Goal: Transaction & Acquisition: Book appointment/travel/reservation

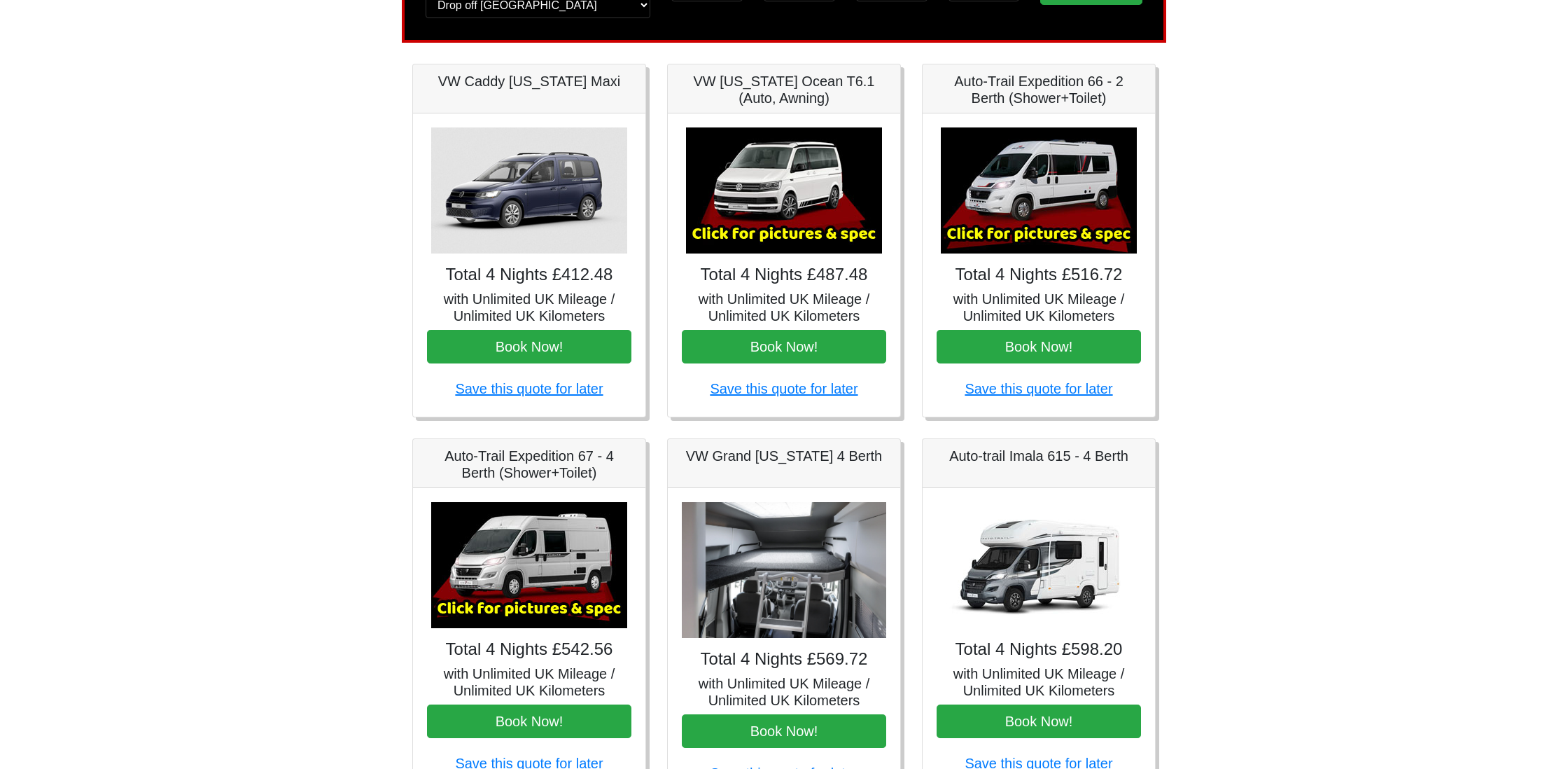
scroll to position [189, 0]
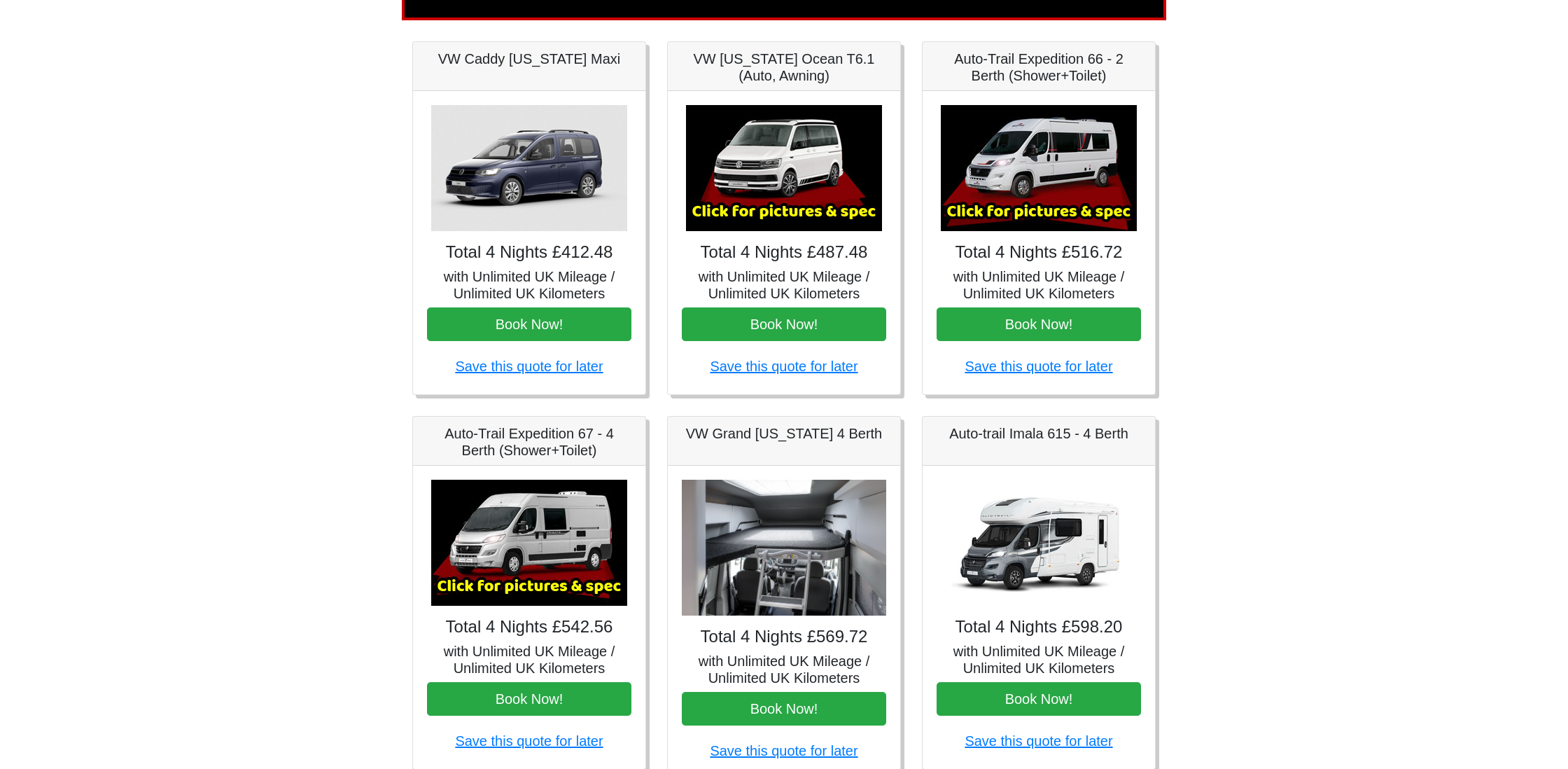
click at [1039, 274] on h5 "with Unlimited UK Mileage / Unlimited UK Kilometers" at bounding box center [1039, 285] width 204 height 34
click at [1032, 215] on img at bounding box center [1039, 167] width 196 height 126
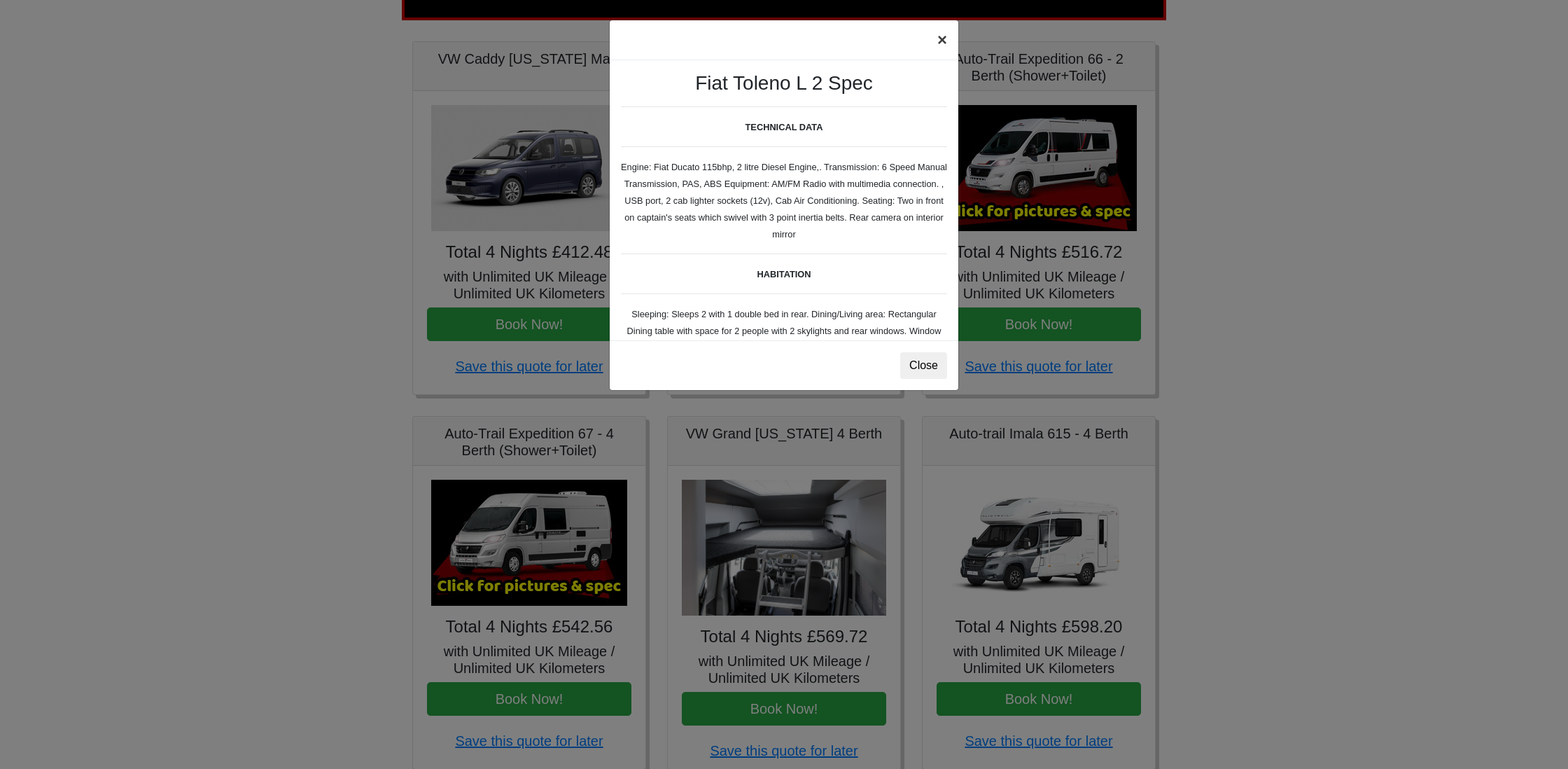
click at [945, 38] on button "×" at bounding box center [942, 40] width 32 height 39
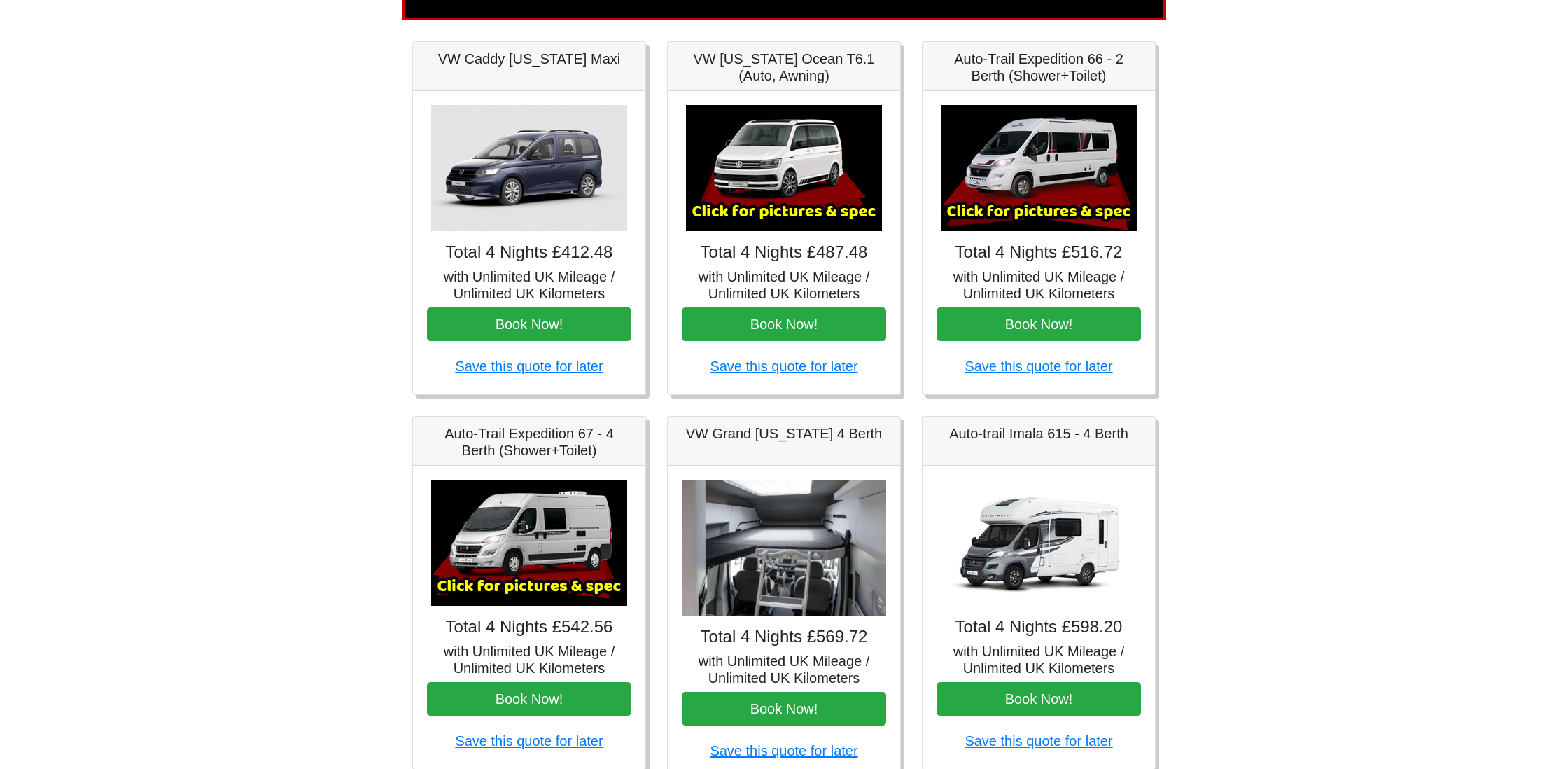
click at [1053, 164] on img at bounding box center [1039, 167] width 196 height 126
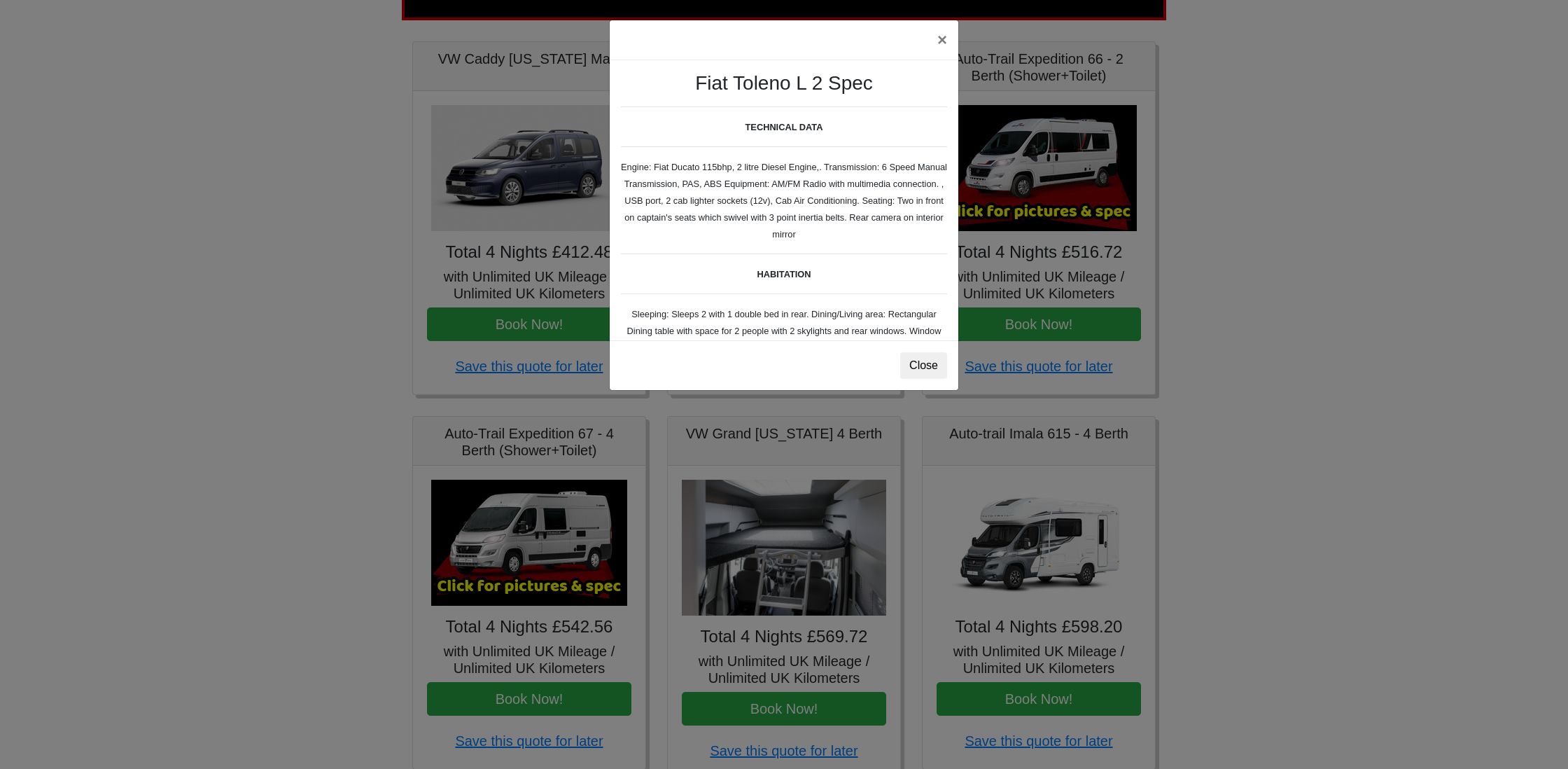
click at [919, 364] on button "Close" at bounding box center [924, 365] width 47 height 27
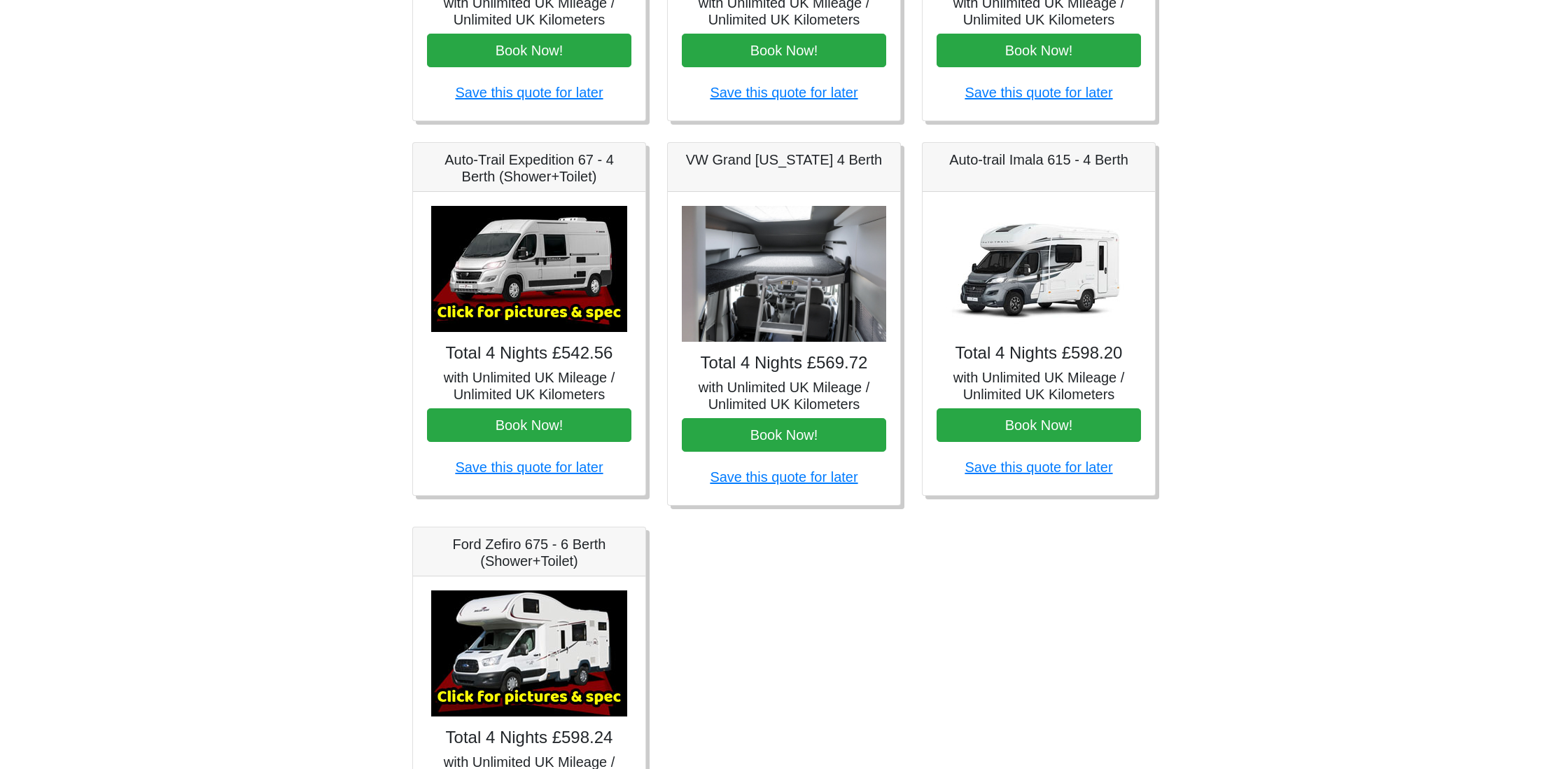
scroll to position [465, 0]
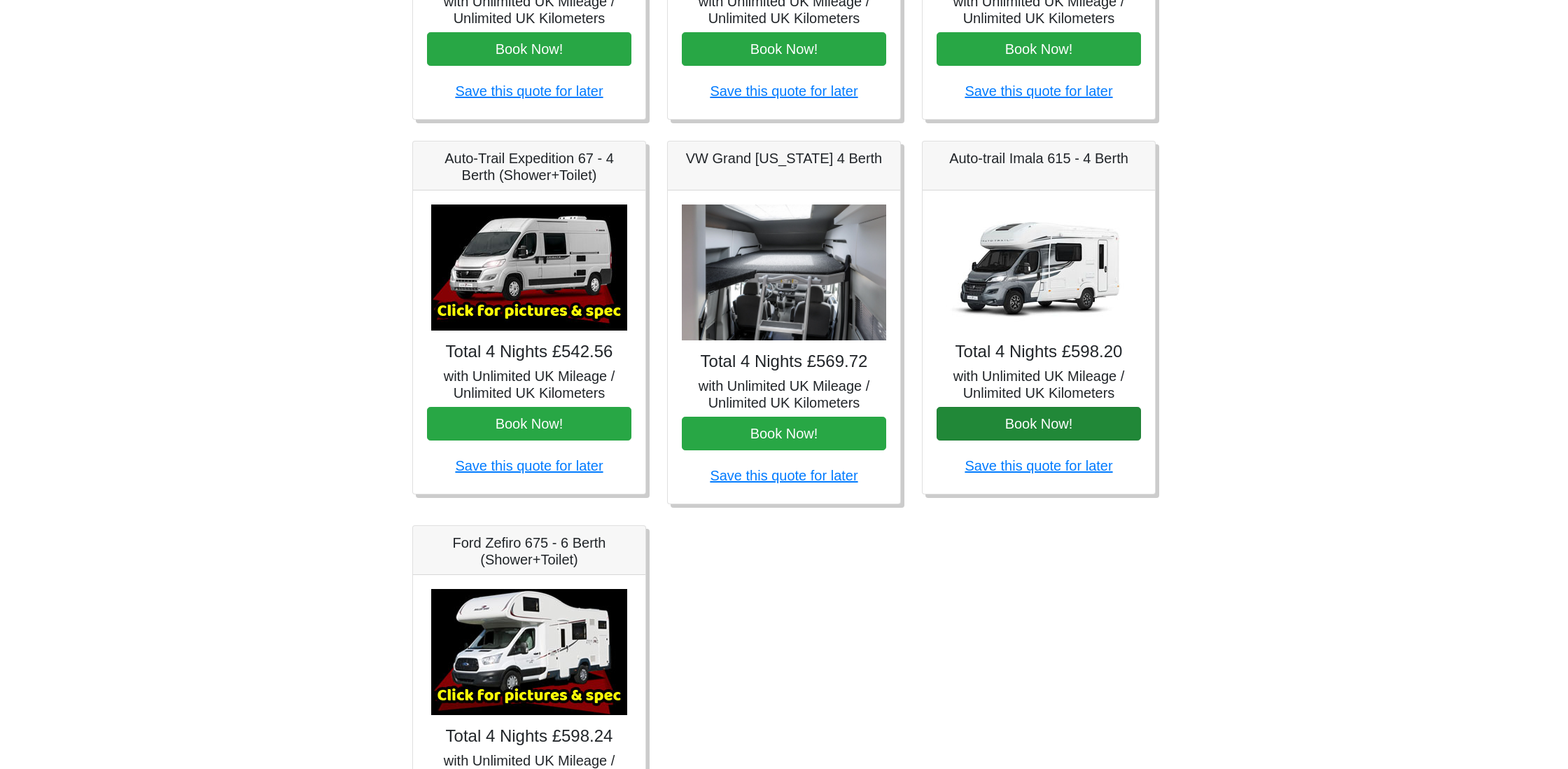
click at [1032, 422] on button "Book Now!" at bounding box center [1039, 423] width 204 height 34
click at [522, 261] on img at bounding box center [529, 267] width 196 height 126
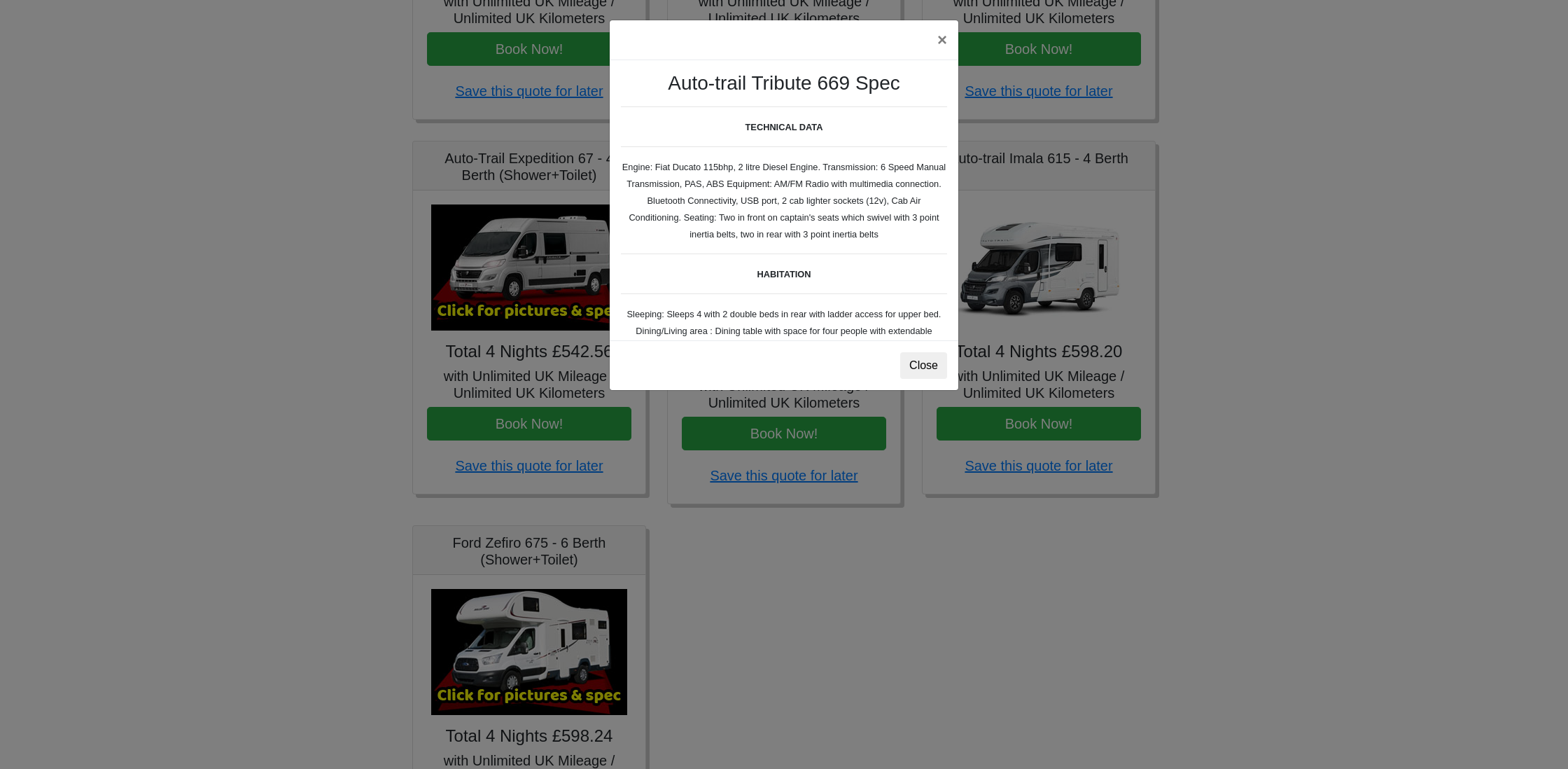
click at [536, 421] on div "× Auto-trail Tribute 669 Spec TECHNICAL DATA Engine: Fiat Ducato 115bhp, 2 litr…" at bounding box center [784, 384] width 1568 height 769
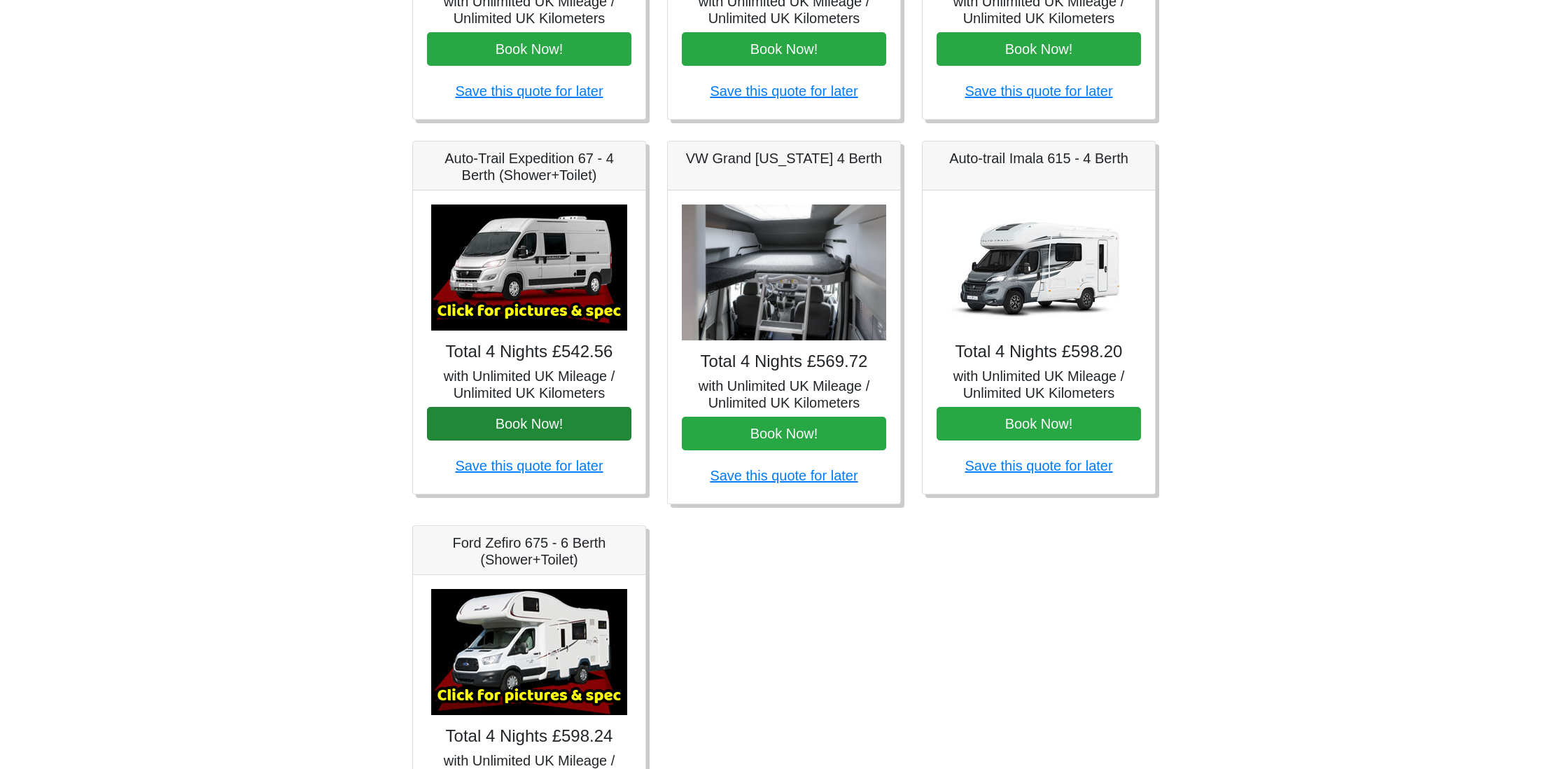
click at [558, 422] on button "Book Now!" at bounding box center [529, 423] width 204 height 34
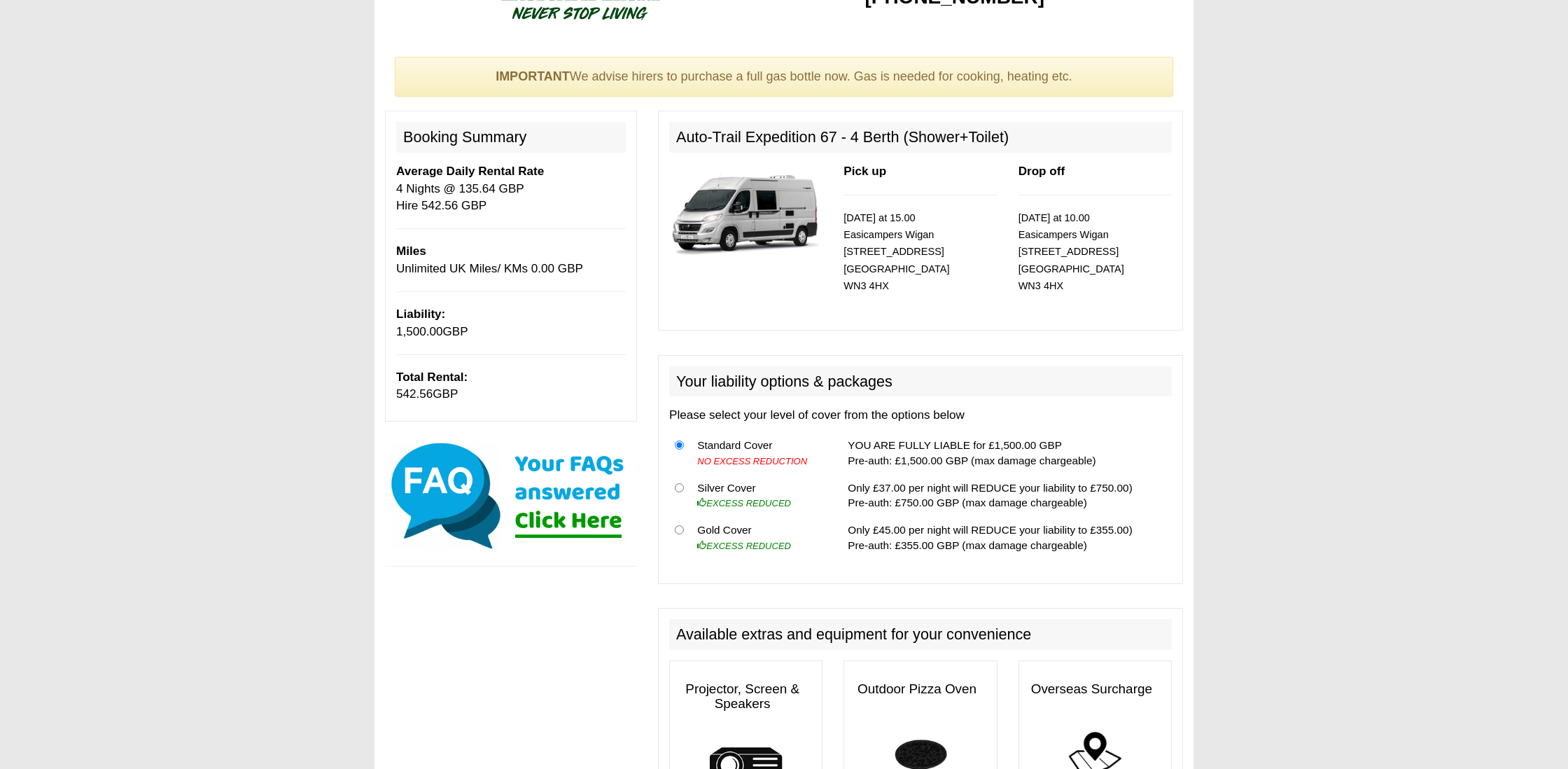
scroll to position [62, 0]
click at [736, 194] on img at bounding box center [746, 214] width 153 height 99
click at [748, 213] on img at bounding box center [746, 214] width 153 height 99
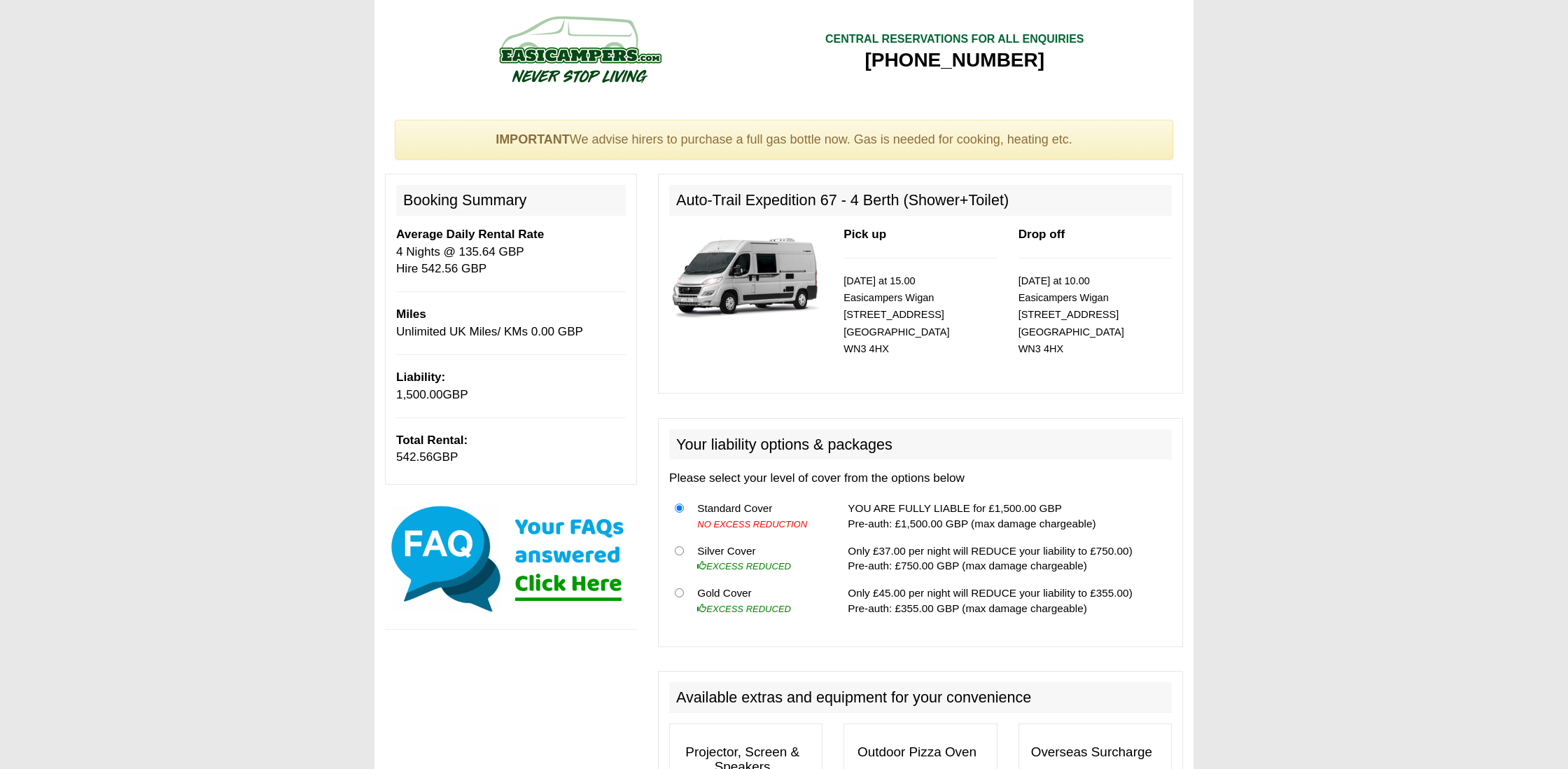
scroll to position [0, 0]
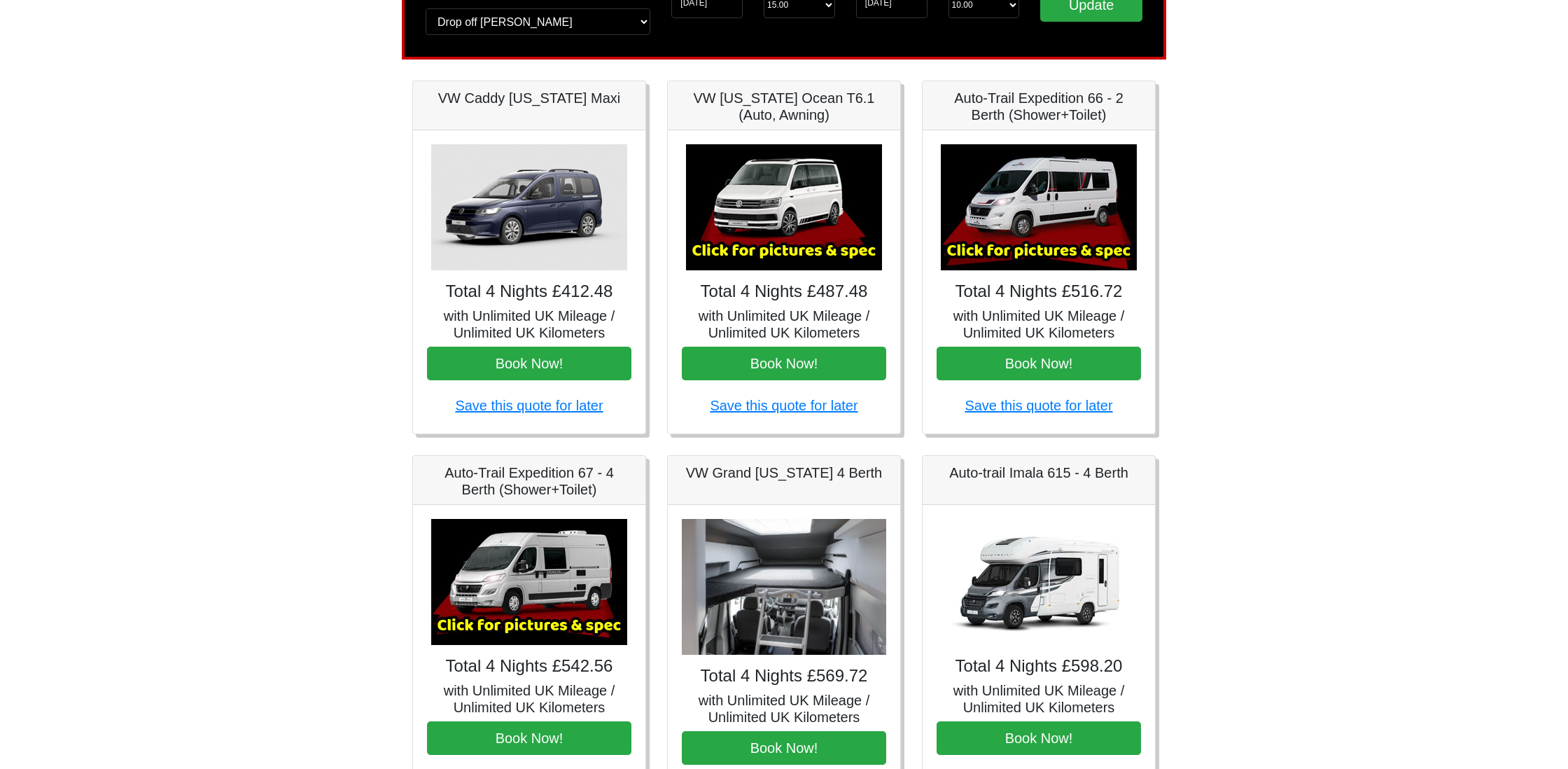
scroll to position [149, 0]
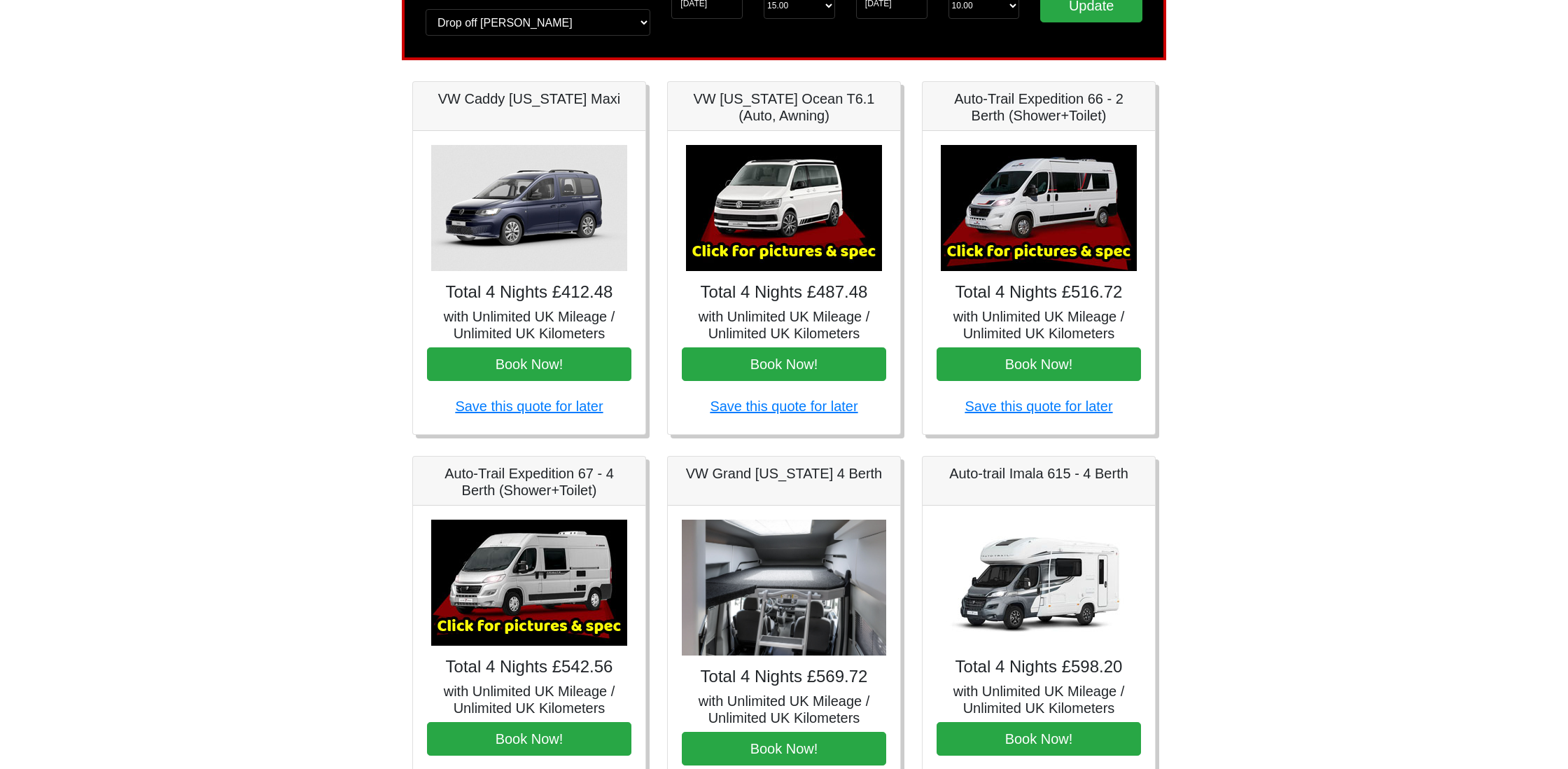
click at [1038, 212] on img at bounding box center [1039, 207] width 196 height 126
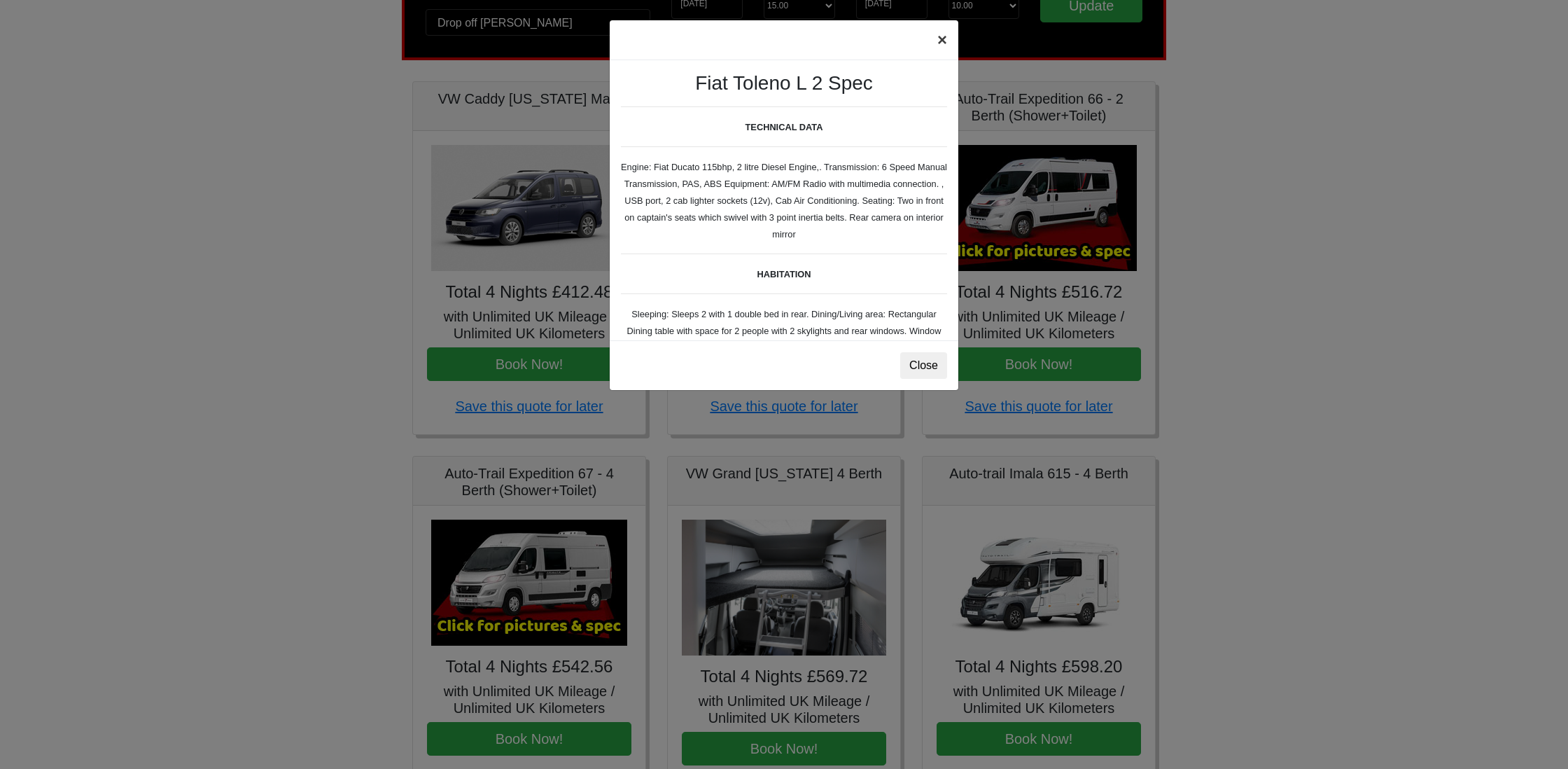
click at [938, 41] on button "×" at bounding box center [942, 40] width 32 height 39
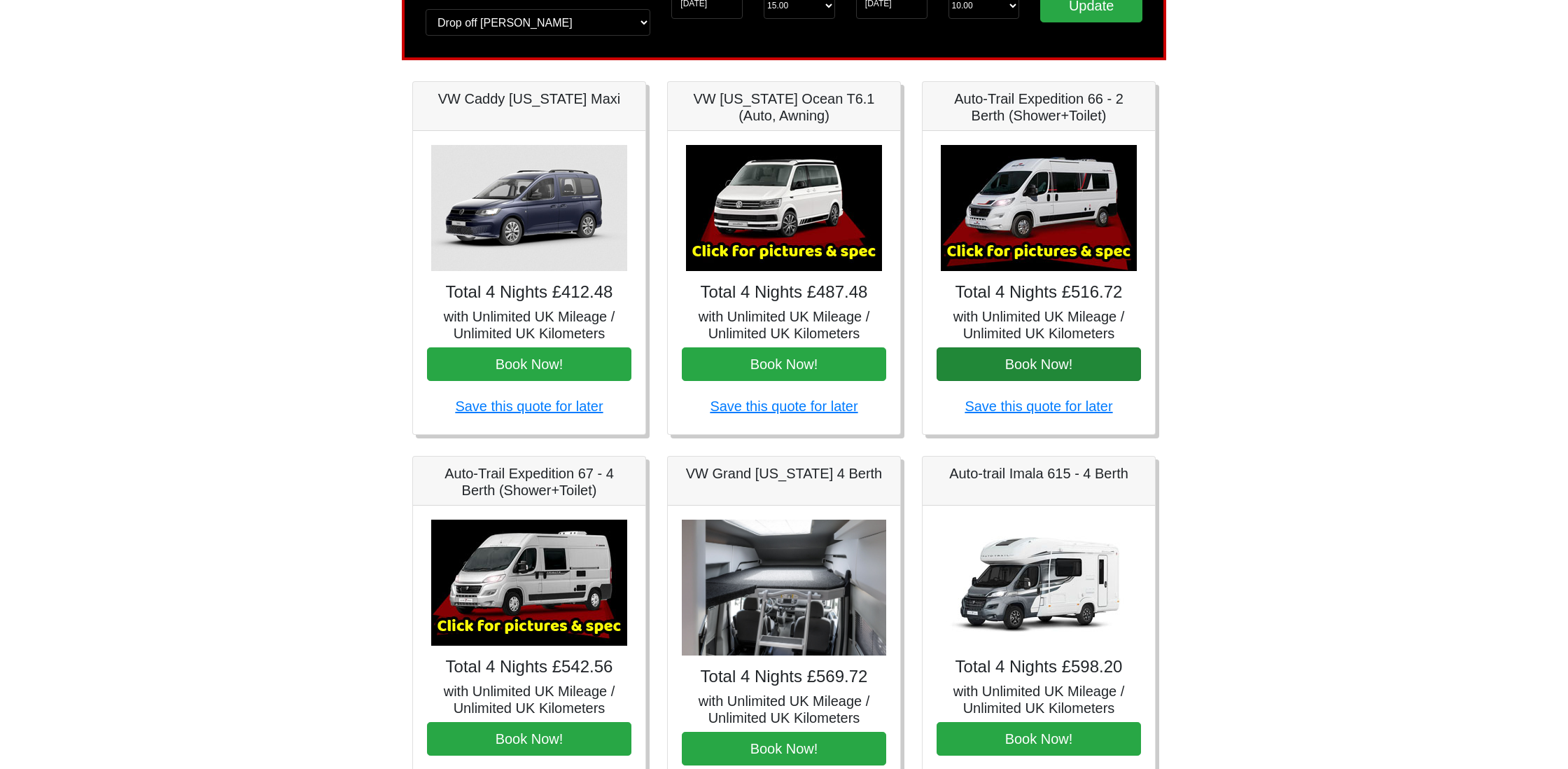
click at [1054, 361] on button "Book Now!" at bounding box center [1039, 364] width 204 height 34
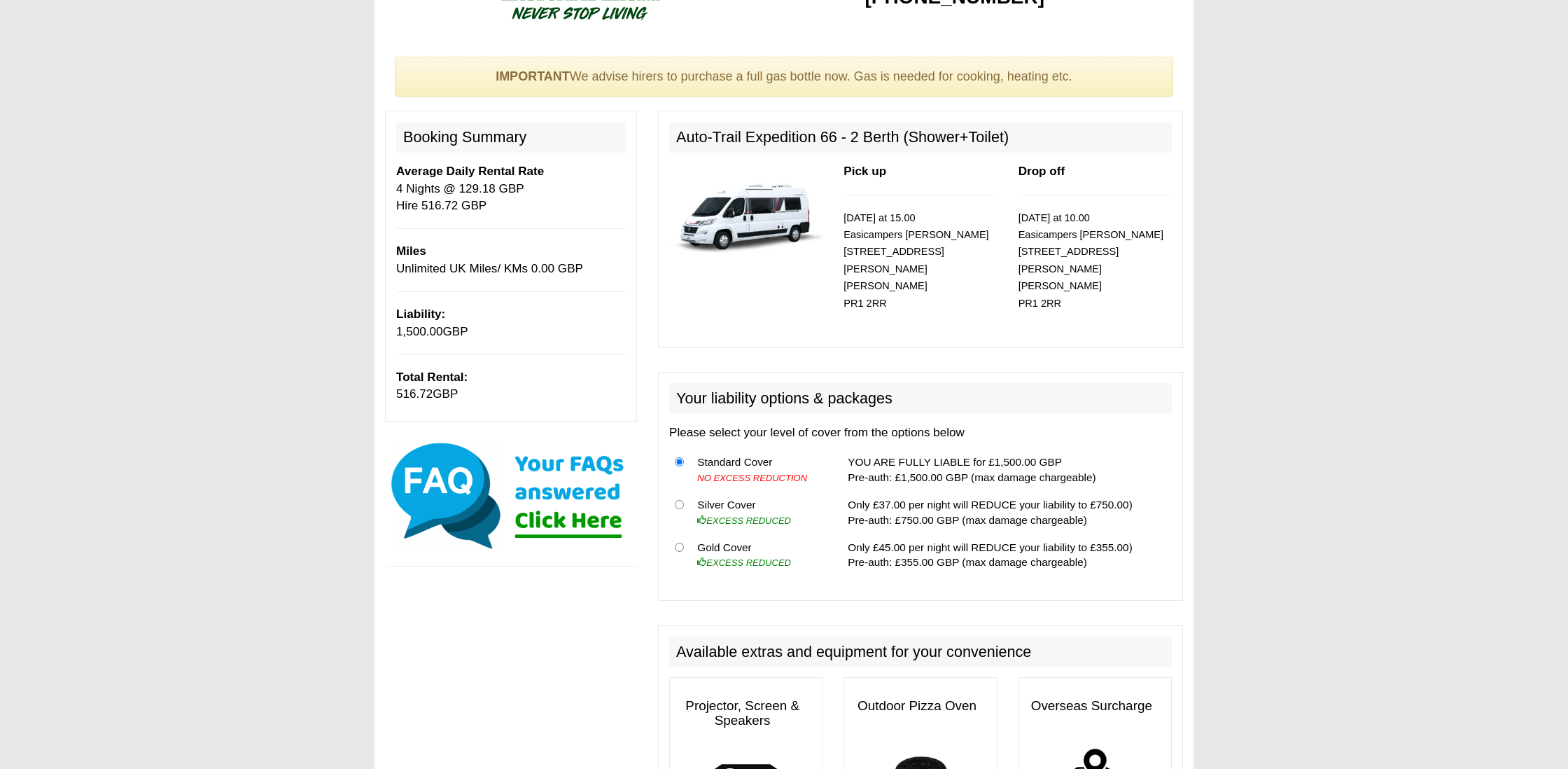
scroll to position [63, 0]
click at [759, 221] on img at bounding box center [746, 212] width 153 height 99
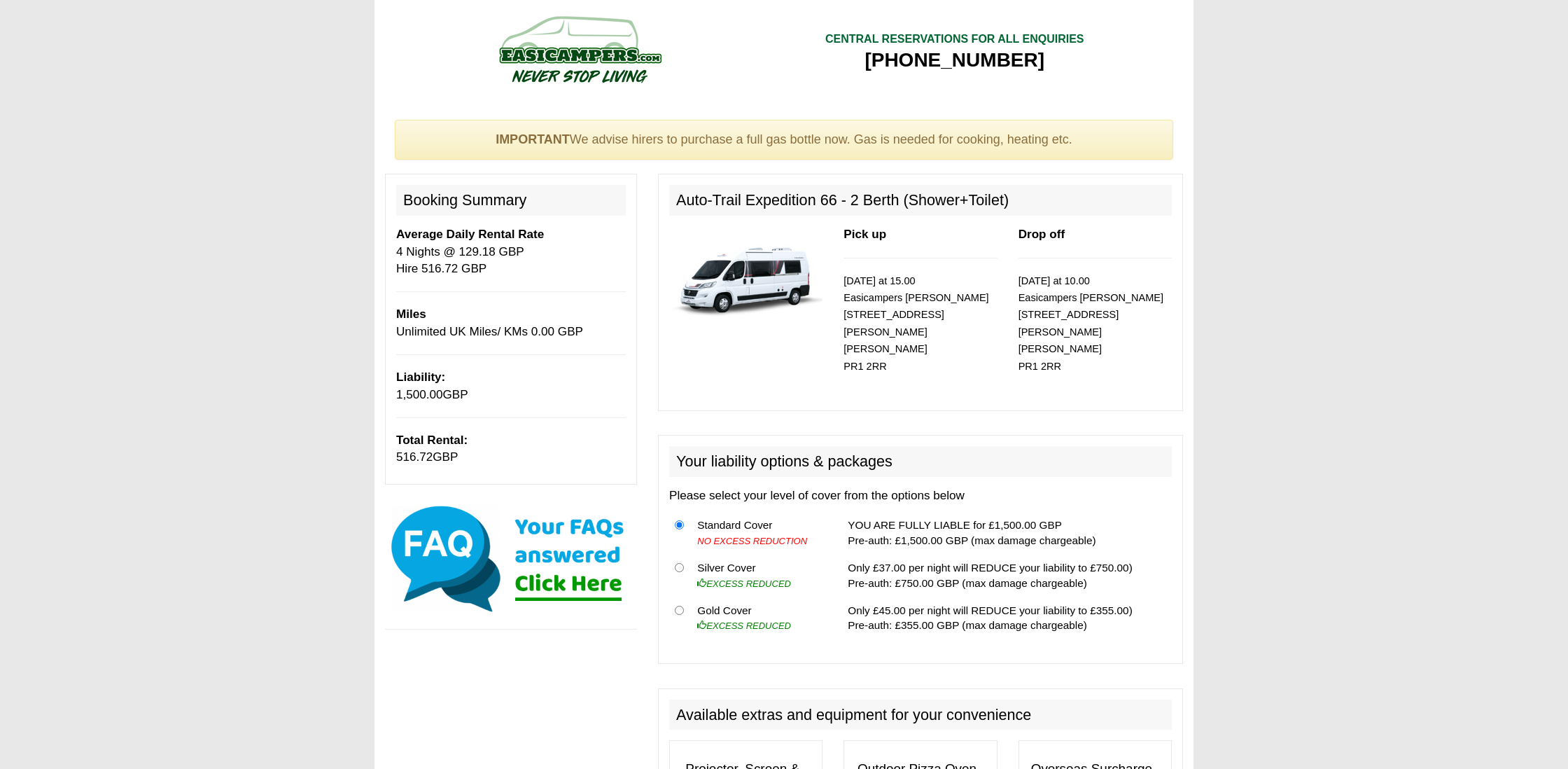
scroll to position [0, 0]
